Goal: Information Seeking & Learning: Learn about a topic

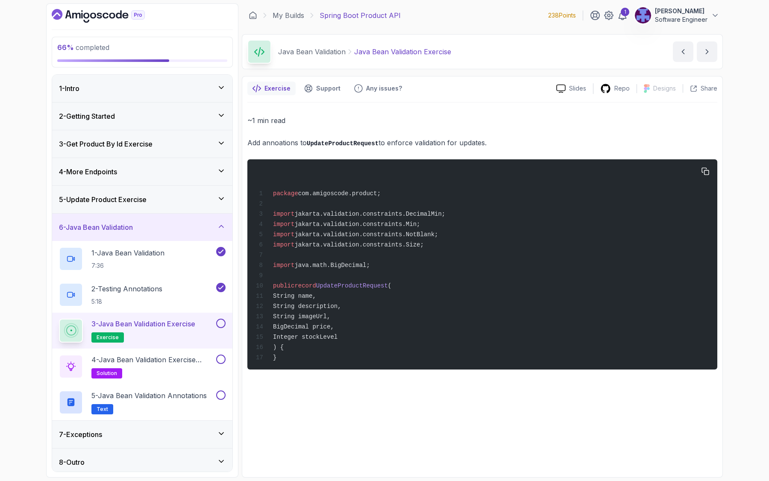
click at [388, 345] on div "package com.amigoscode.product; import jakarta.validation.constraints.DecimalMi…" at bounding box center [482, 264] width 456 height 200
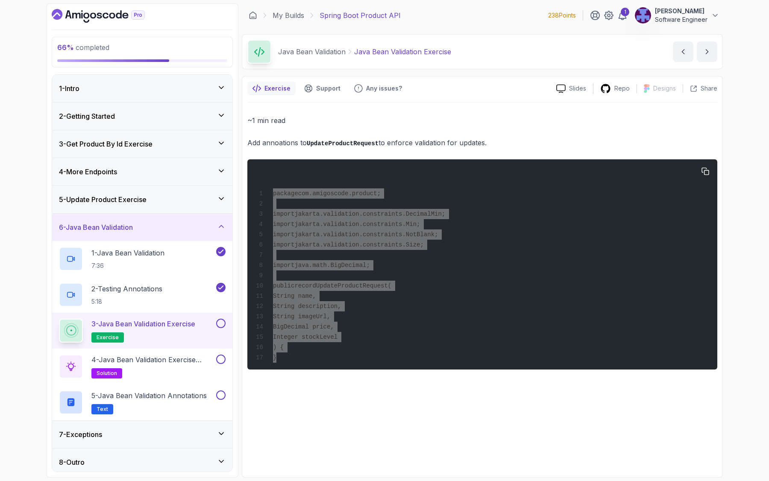
drag, startPoint x: 285, startPoint y: 364, endPoint x: 269, endPoint y: 195, distance: 169.5
click at [269, 195] on div "package com.amigoscode.product; import jakarta.validation.constraints.DecimalMi…" at bounding box center [482, 264] width 456 height 200
click at [338, 289] on span "UpdateProductRequest" at bounding box center [352, 285] width 72 height 7
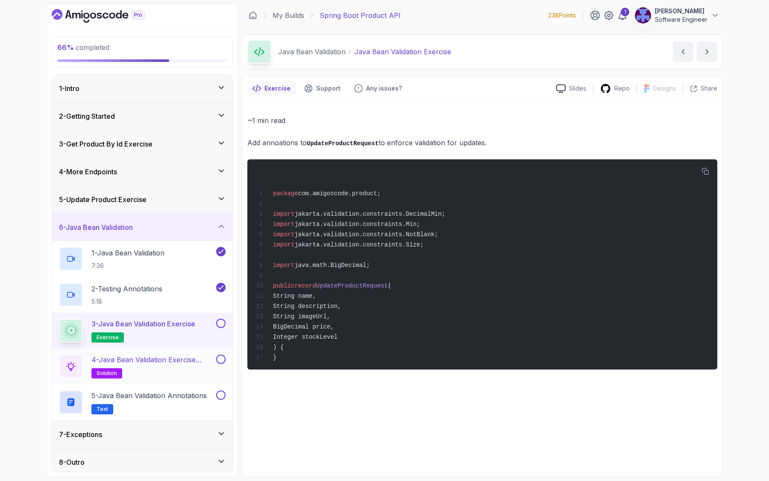
click at [161, 367] on h2 "4 - Java Bean Validation Exercise Solution solution" at bounding box center [152, 366] width 123 height 24
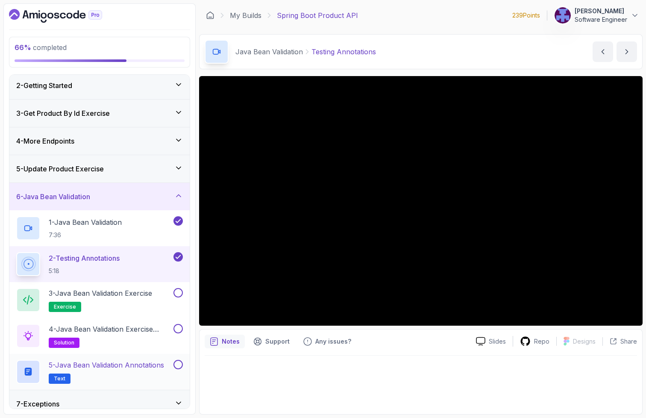
scroll to position [46, 0]
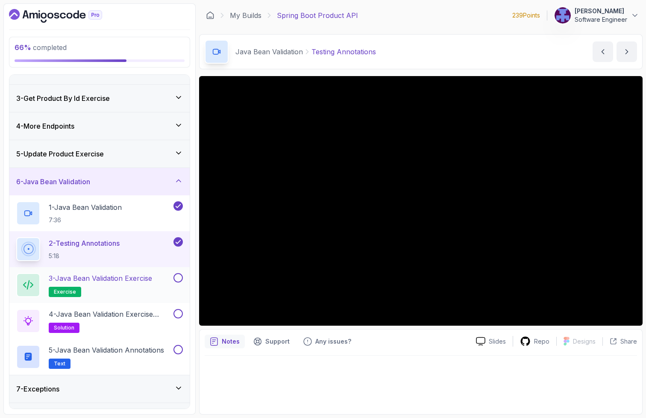
click at [174, 287] on button "3 - Java Bean Validation Exercise exercise" at bounding box center [99, 285] width 167 height 24
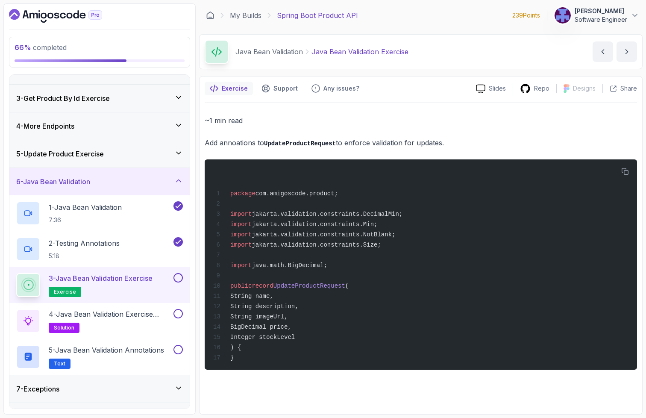
click at [179, 280] on button at bounding box center [177, 277] width 9 height 9
click at [151, 311] on p "4 - Java Bean Validation Exercise Solution" at bounding box center [110, 314] width 123 height 10
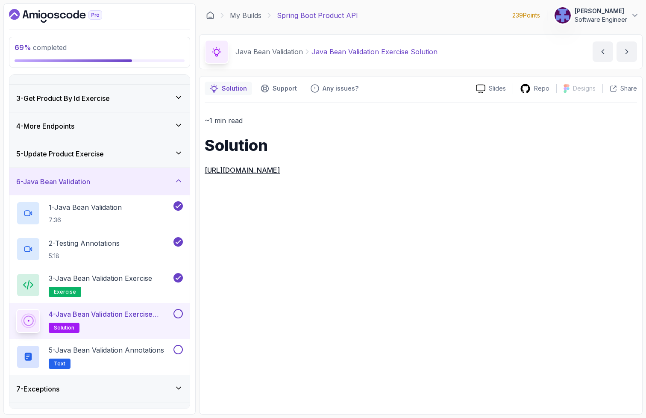
click at [280, 171] on link "[URL][DOMAIN_NAME]" at bounding box center [242, 170] width 75 height 9
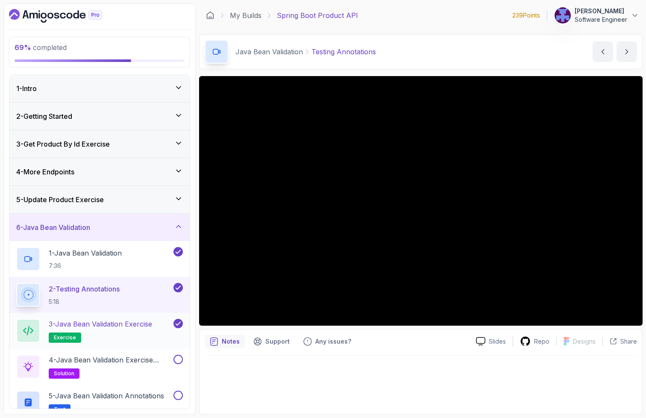
click at [118, 330] on h2 "3 - Java Bean Validation Exercise exercise" at bounding box center [100, 331] width 103 height 24
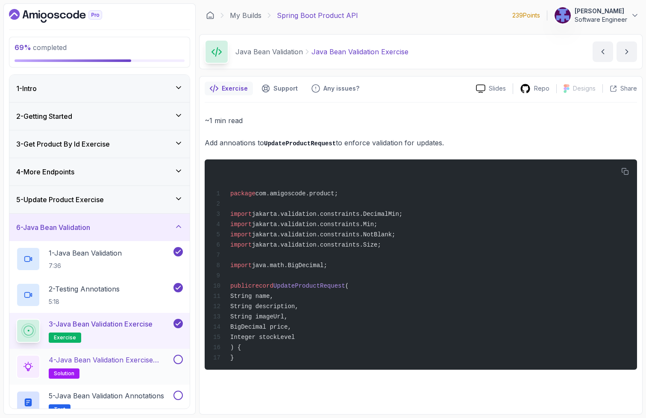
click at [138, 359] on p "4 - Java Bean Validation Exercise Solution" at bounding box center [110, 359] width 123 height 10
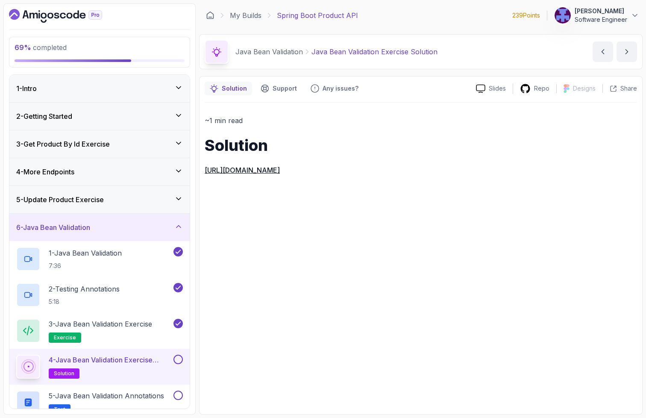
click at [181, 362] on button at bounding box center [177, 358] width 9 height 9
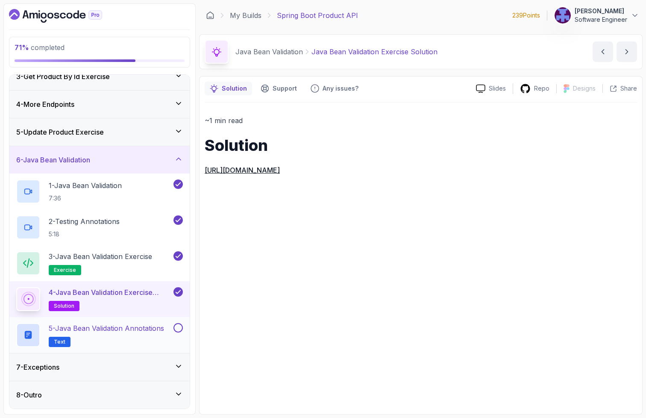
click at [140, 333] on h2 "5 - Java Bean Validation Annotations Text" at bounding box center [106, 335] width 115 height 24
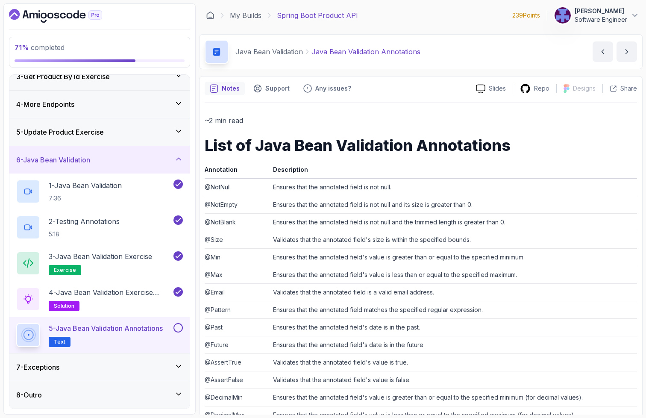
scroll to position [4, 0]
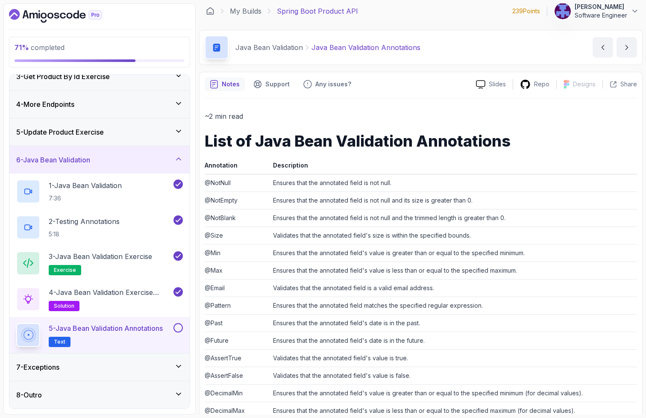
click at [393, 209] on td "Ensures that the annotated field is not null and the trimmed length is greater …" at bounding box center [452, 218] width 367 height 18
click at [387, 215] on td "Ensures that the annotated field is not null and the trimmed length is greater …" at bounding box center [452, 218] width 367 height 18
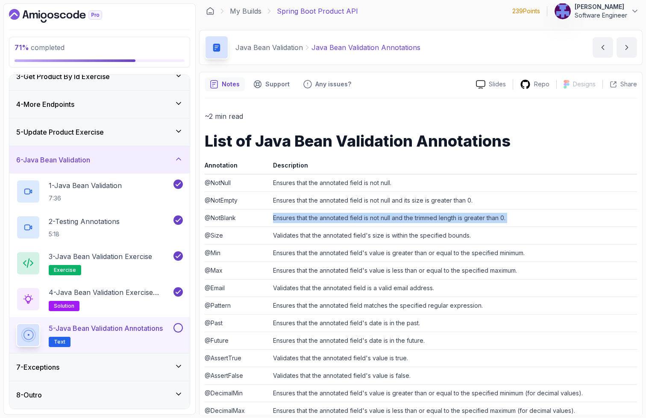
click at [387, 215] on td "Ensures that the annotated field is not null and the trimmed length is greater …" at bounding box center [452, 218] width 367 height 18
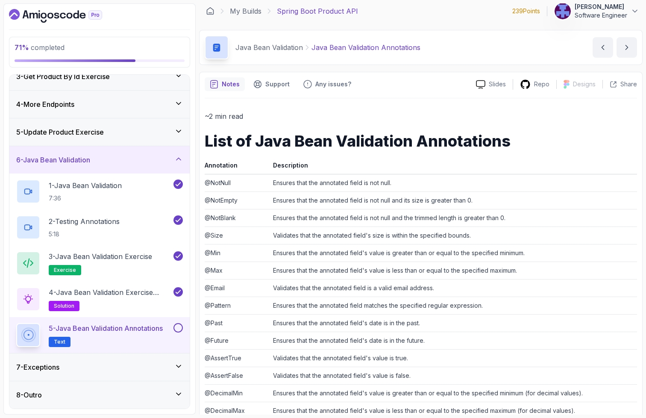
click at [210, 286] on td "@Email" at bounding box center [237, 288] width 65 height 18
click at [212, 287] on td "@Email" at bounding box center [237, 288] width 65 height 18
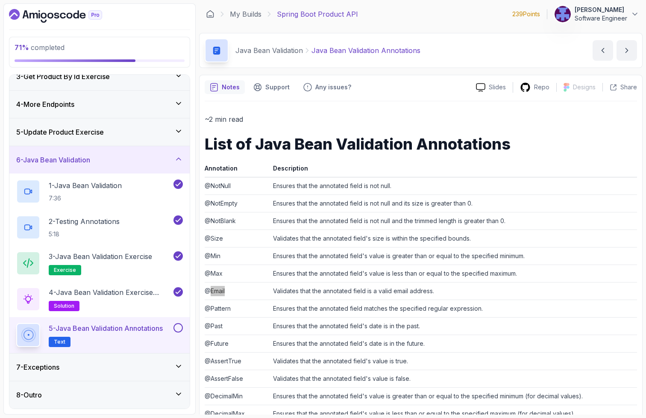
scroll to position [131, 0]
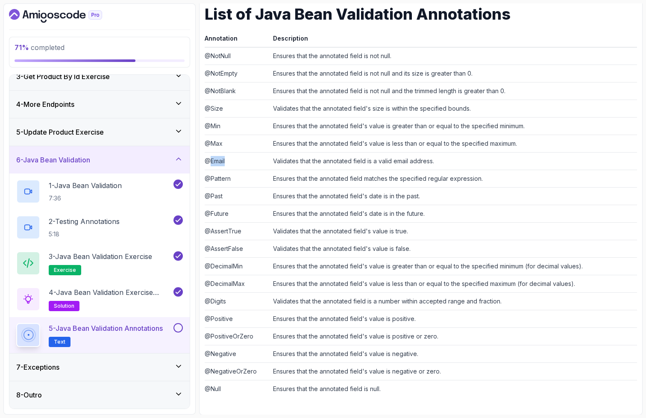
click at [177, 328] on button at bounding box center [177, 327] width 9 height 9
click at [178, 368] on icon at bounding box center [178, 366] width 9 height 9
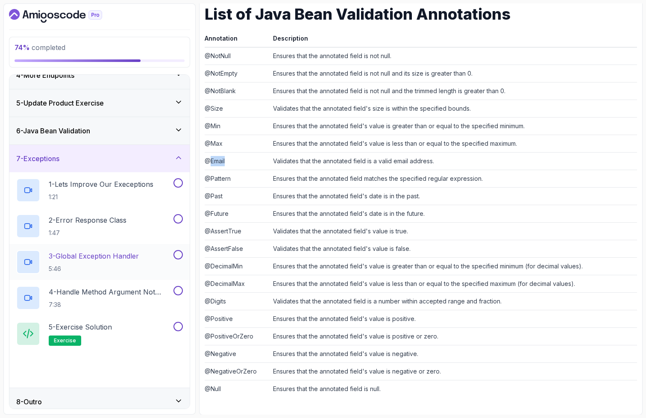
scroll to position [103, 0]
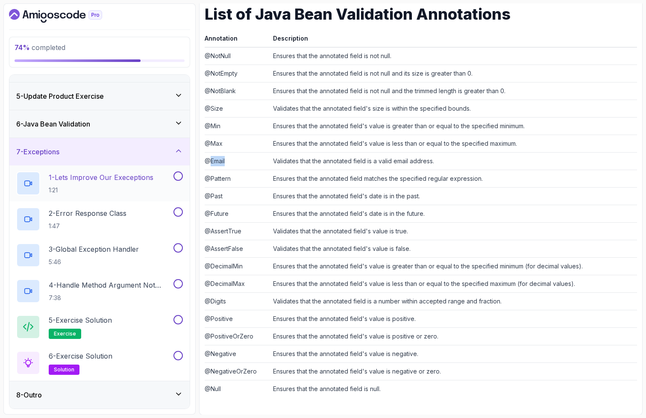
click at [117, 189] on p "1:21" at bounding box center [101, 190] width 105 height 9
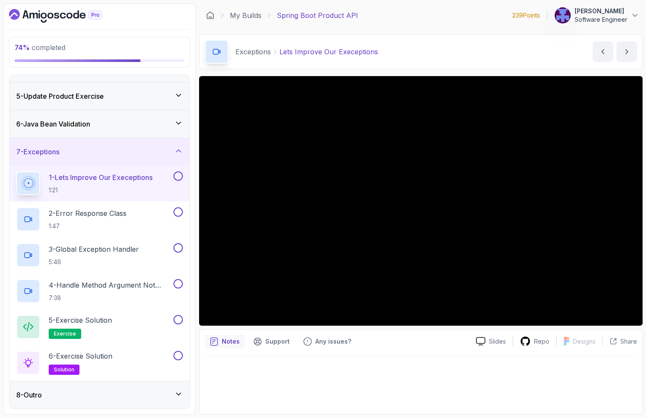
click at [454, 60] on div "Exceptions Lets Improve Our Execeptions Lets Improve Our Execeptions by nelson" at bounding box center [420, 51] width 443 height 35
drag, startPoint x: 279, startPoint y: 52, endPoint x: 374, endPoint y: 54, distance: 94.8
click at [374, 54] on div "Exceptions Lets Improve Our Execeptions" at bounding box center [306, 52] width 143 height 10
click at [399, 53] on div "Exceptions Lets Improve Our Execeptions Lets Improve Our Execeptions by nelson" at bounding box center [420, 51] width 443 height 35
click at [436, 67] on div "Exceptions Lets Improve Our Execeptions Lets Improve Our Execeptions by nelson" at bounding box center [420, 51] width 443 height 35
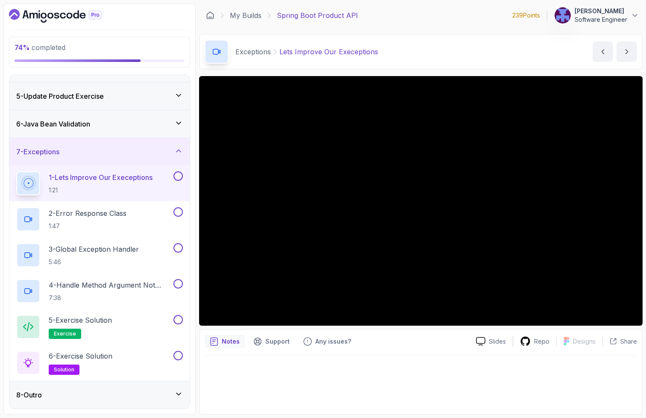
click at [339, 50] on p "Lets Improve Our Execeptions" at bounding box center [328, 52] width 99 height 10
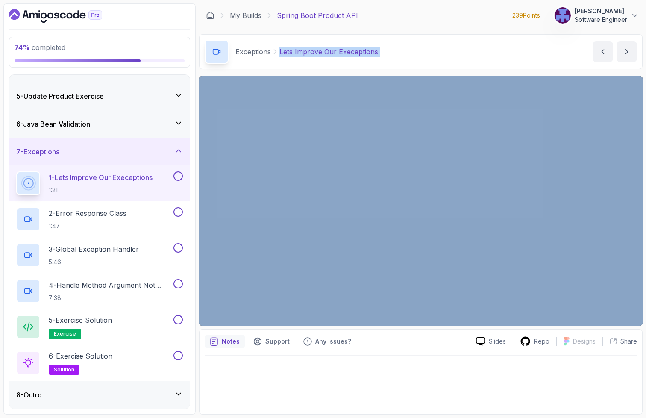
click at [339, 50] on p "Lets Improve Our Execeptions" at bounding box center [328, 52] width 99 height 10
click at [412, 55] on div "Exceptions Lets Improve Our Execeptions Lets Improve Our Execeptions by nelson" at bounding box center [420, 51] width 443 height 35
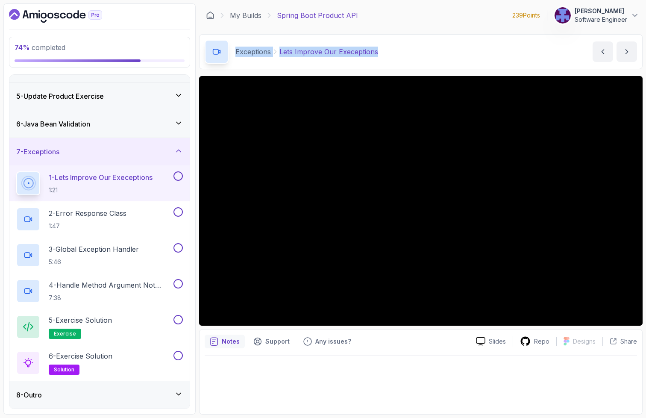
drag, startPoint x: 394, startPoint y: 53, endPoint x: 232, endPoint y: 54, distance: 161.9
click at [232, 54] on div "Exceptions Lets Improve Our Execeptions Lets Improve Our Execeptions by nelson" at bounding box center [420, 51] width 443 height 35
click at [346, 52] on p "Lets Improve Our Execeptions" at bounding box center [328, 52] width 99 height 10
click at [438, 16] on div "My Builds Spring Boot Product API 239 Points 1 Zeyad Mohamed Software Engineer" at bounding box center [420, 15] width 443 height 24
